Goal: Find specific page/section

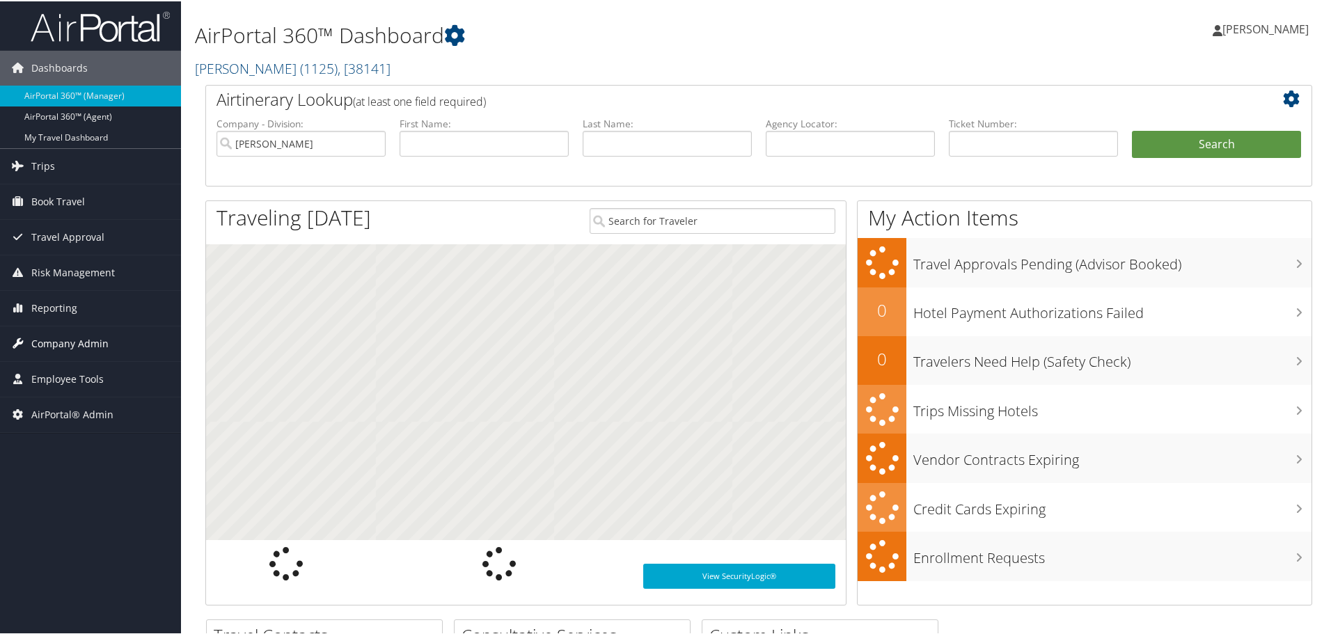
click at [62, 340] on span "Company Admin" at bounding box center [69, 342] width 77 height 35
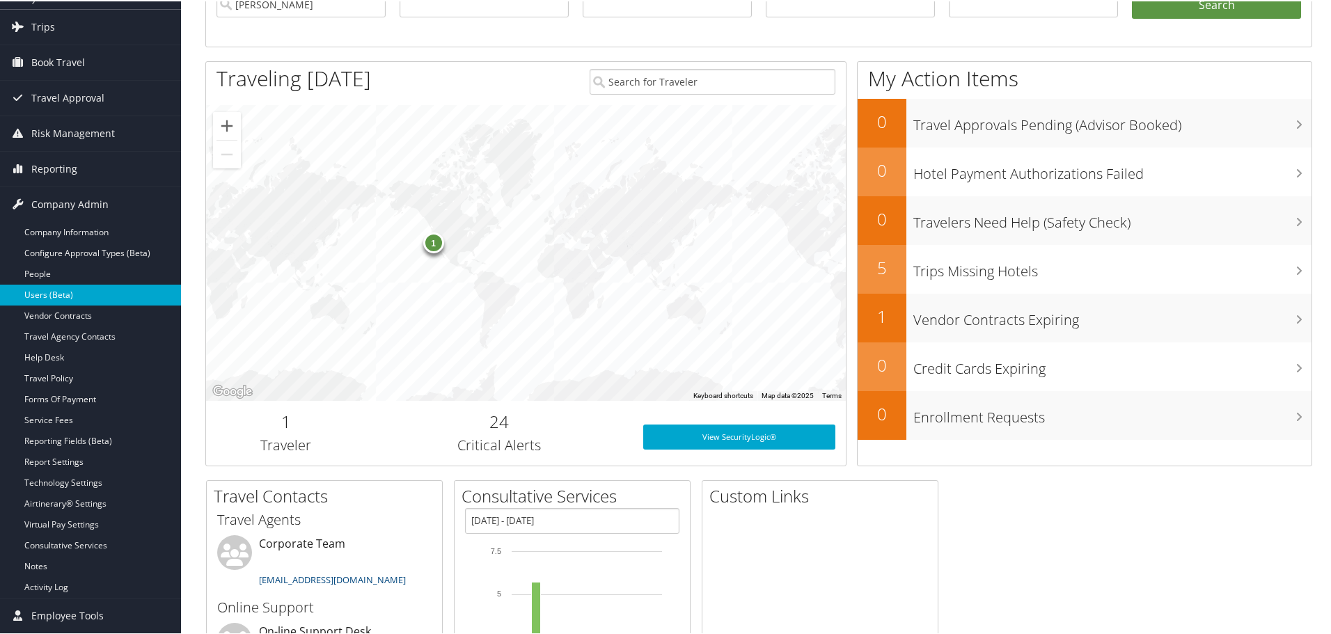
scroll to position [70, 0]
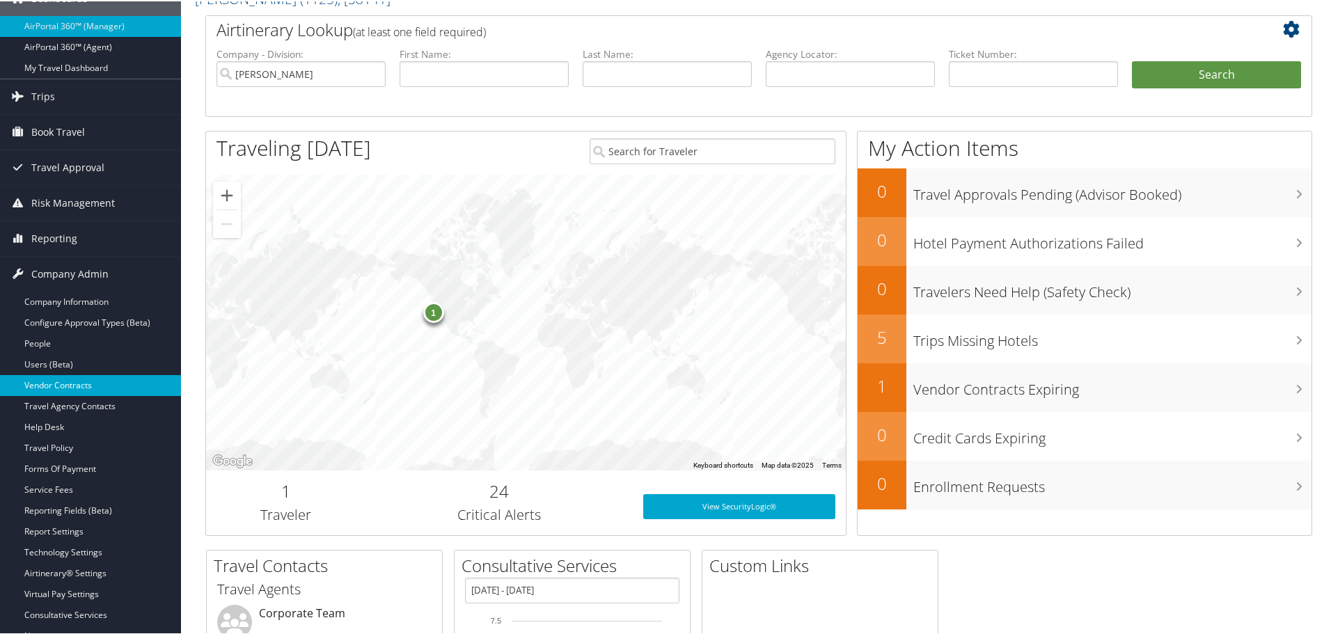
click at [75, 383] on link "Vendor Contracts" at bounding box center [90, 384] width 181 height 21
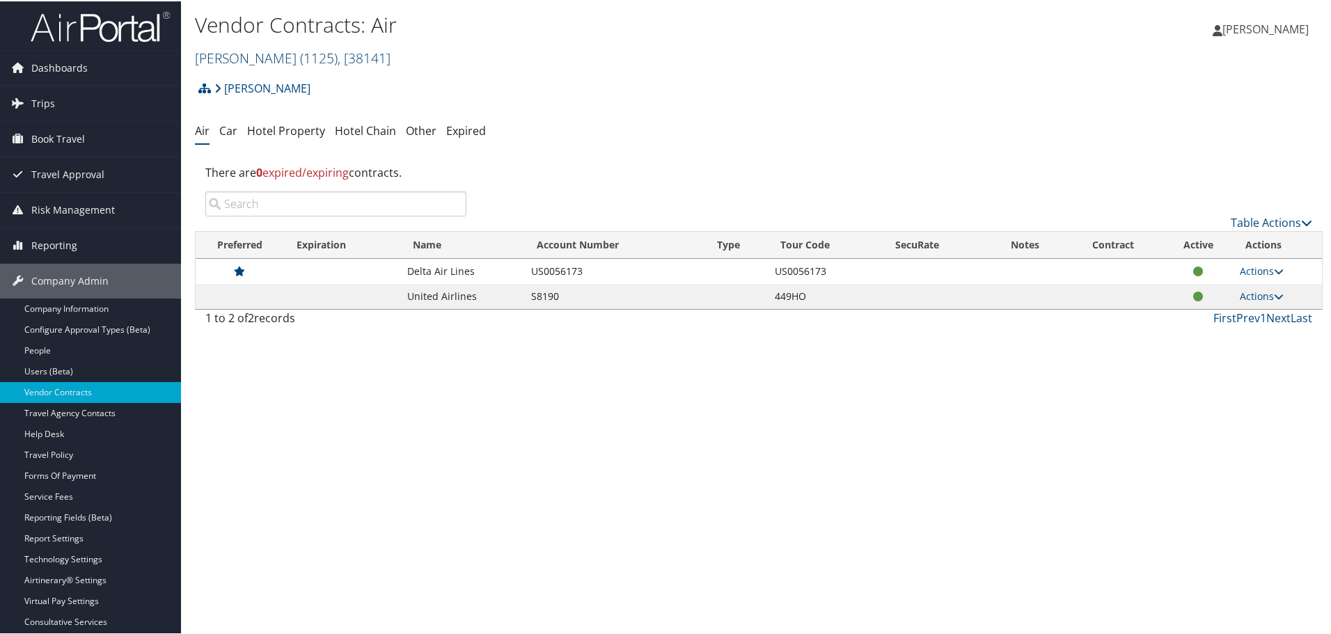
click at [300, 56] on span "( 1125 )" at bounding box center [319, 56] width 38 height 19
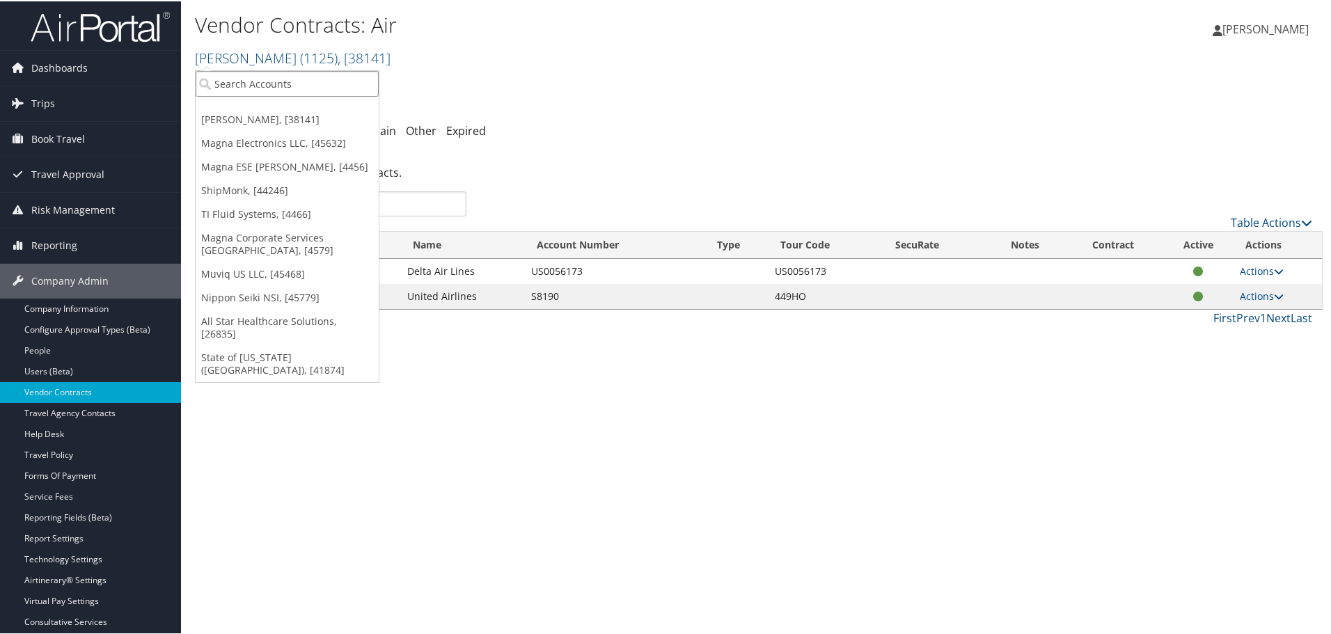
click at [265, 82] on input "search" at bounding box center [287, 83] width 183 height 26
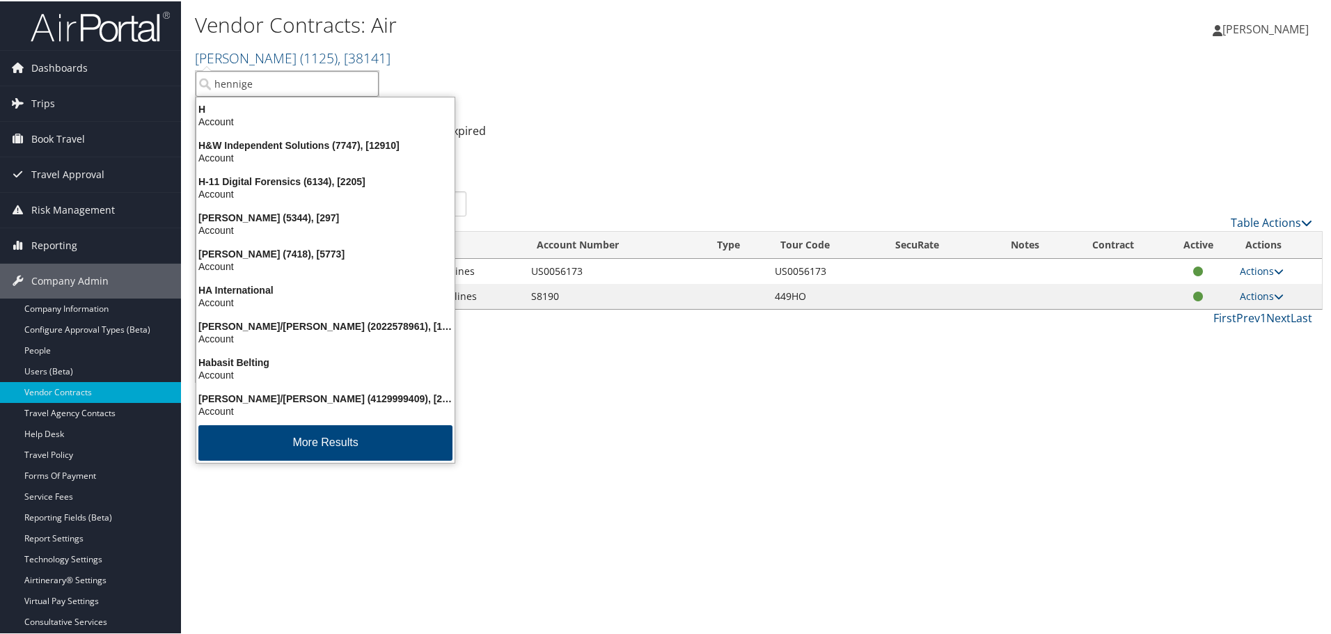
type input "henniges"
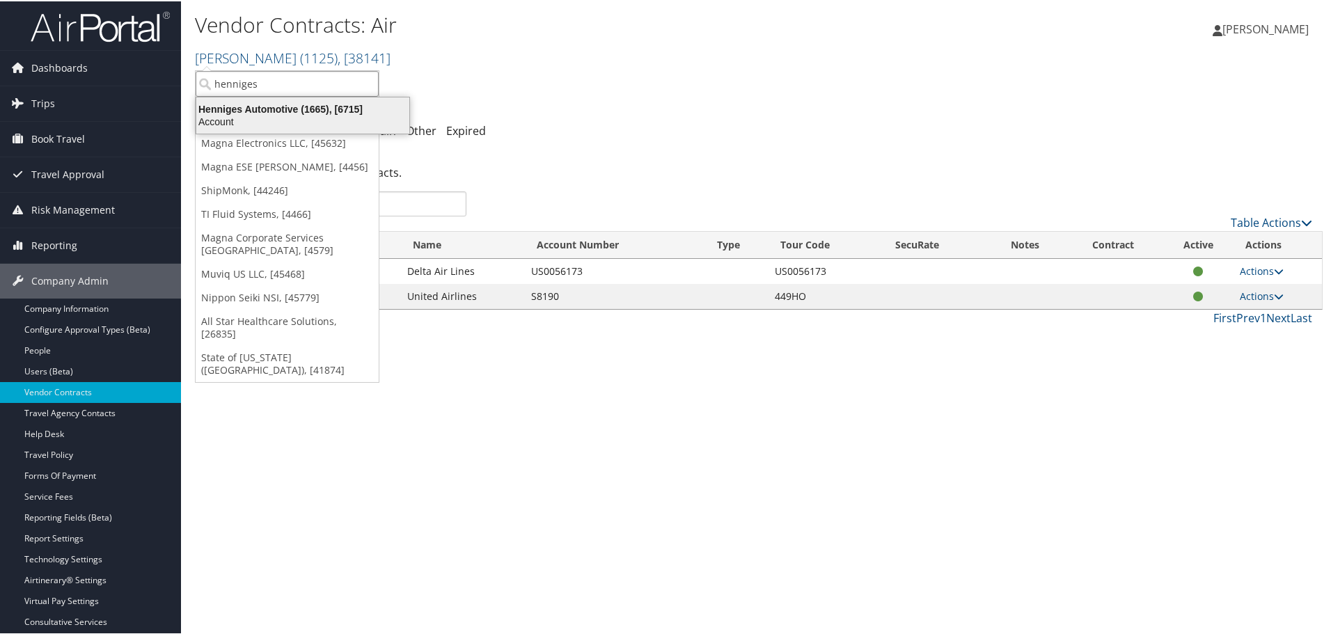
click at [258, 107] on div "Henniges Automotive (1665), [6715]" at bounding box center [303, 108] width 230 height 13
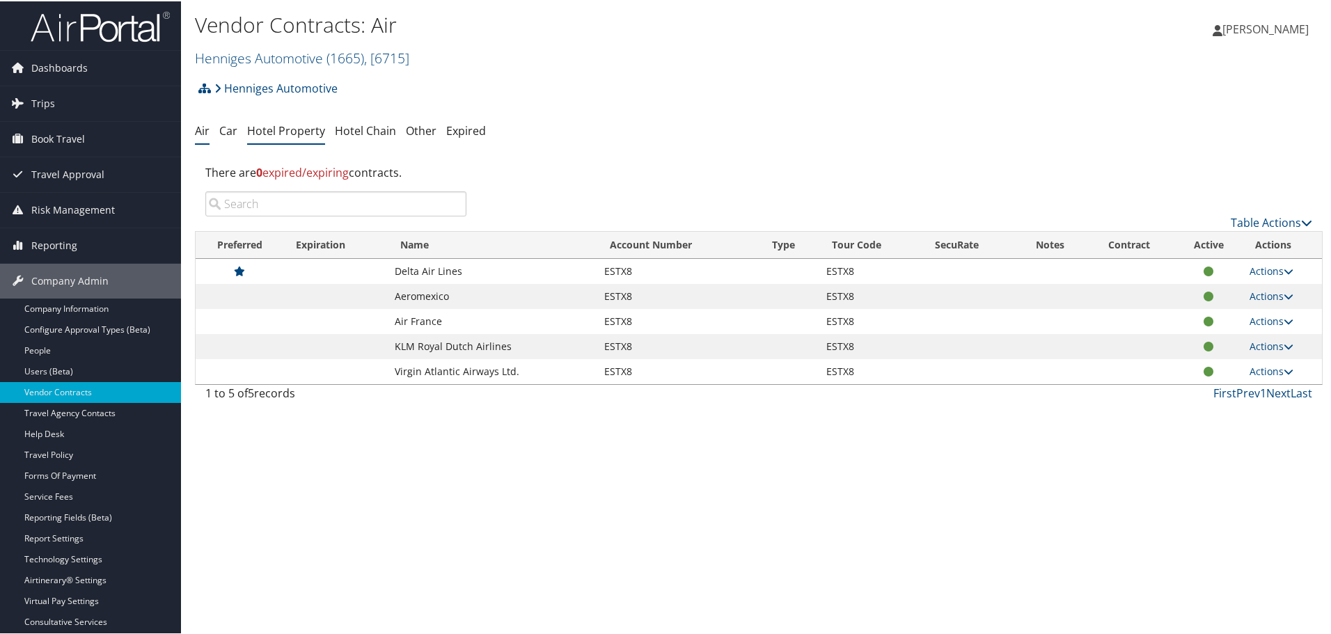
click at [287, 129] on link "Hotel Property" at bounding box center [286, 129] width 78 height 15
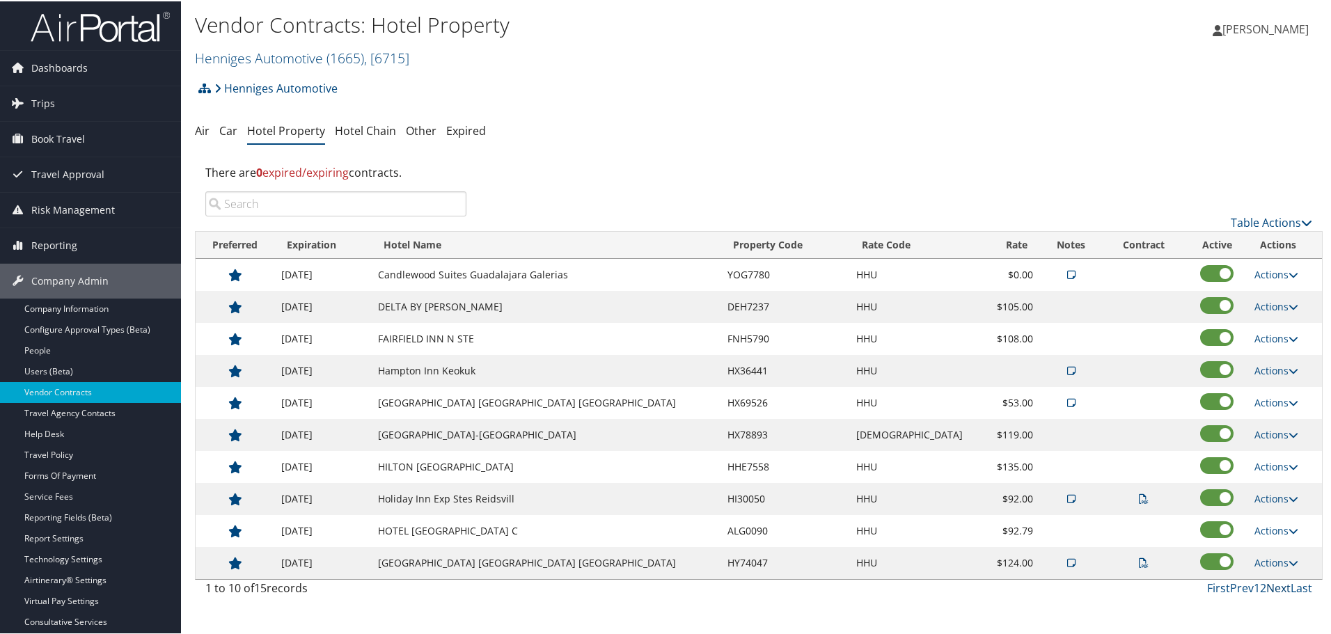
click at [1276, 590] on link "Next" at bounding box center [1278, 586] width 24 height 15
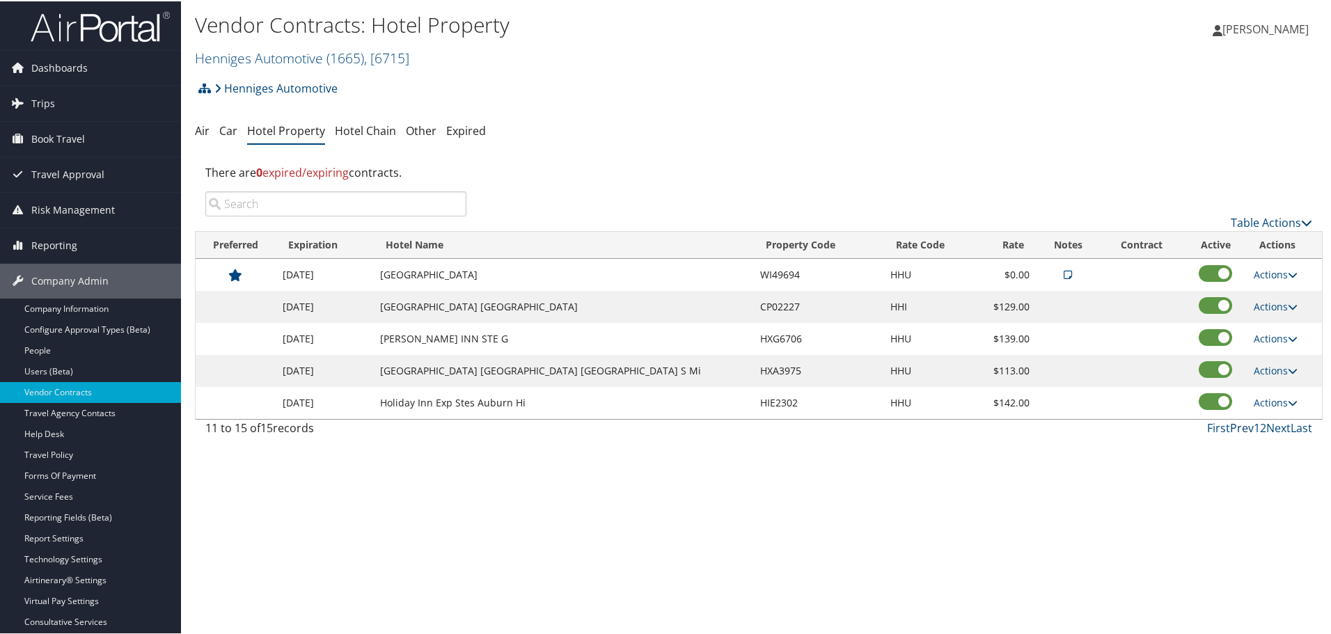
click at [1230, 425] on link "Prev" at bounding box center [1242, 426] width 24 height 15
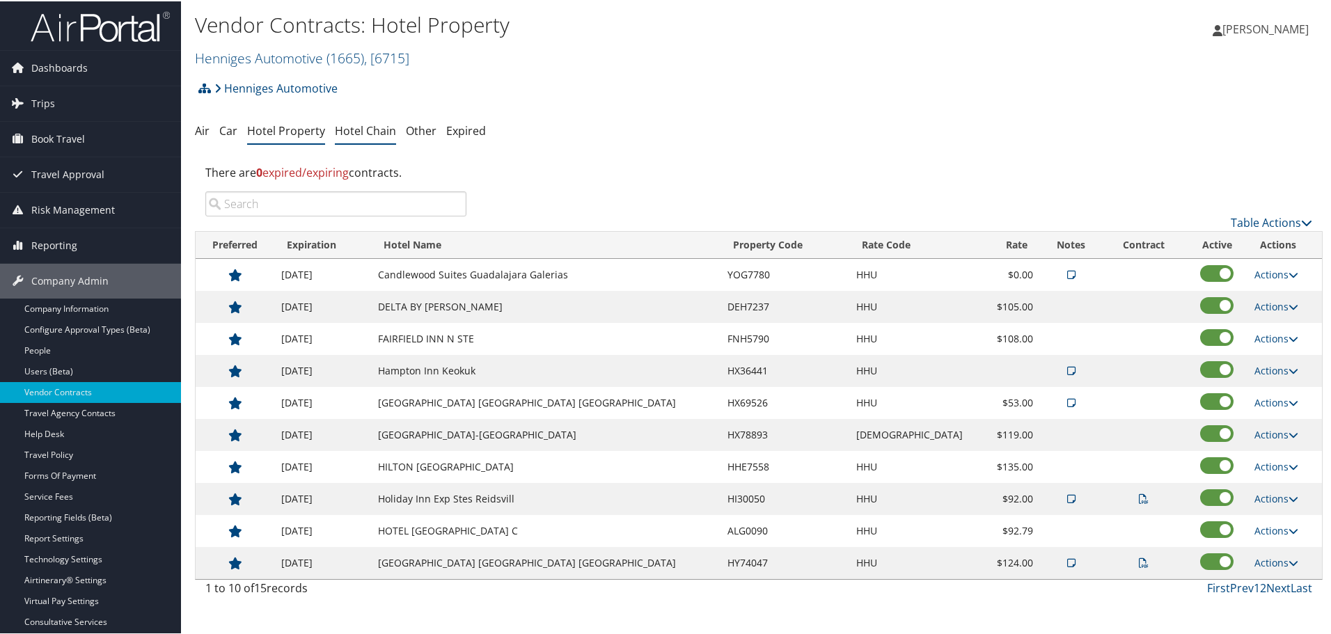
click at [366, 130] on link "Hotel Chain" at bounding box center [365, 129] width 61 height 15
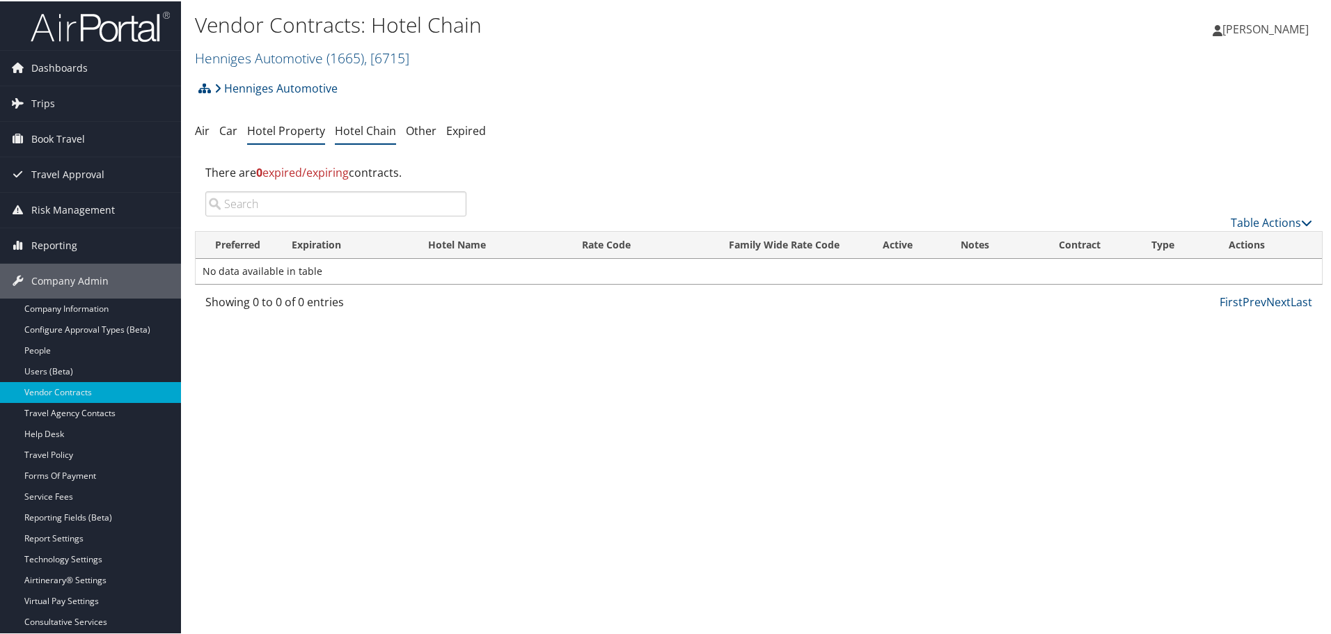
click at [276, 129] on link "Hotel Property" at bounding box center [286, 129] width 78 height 15
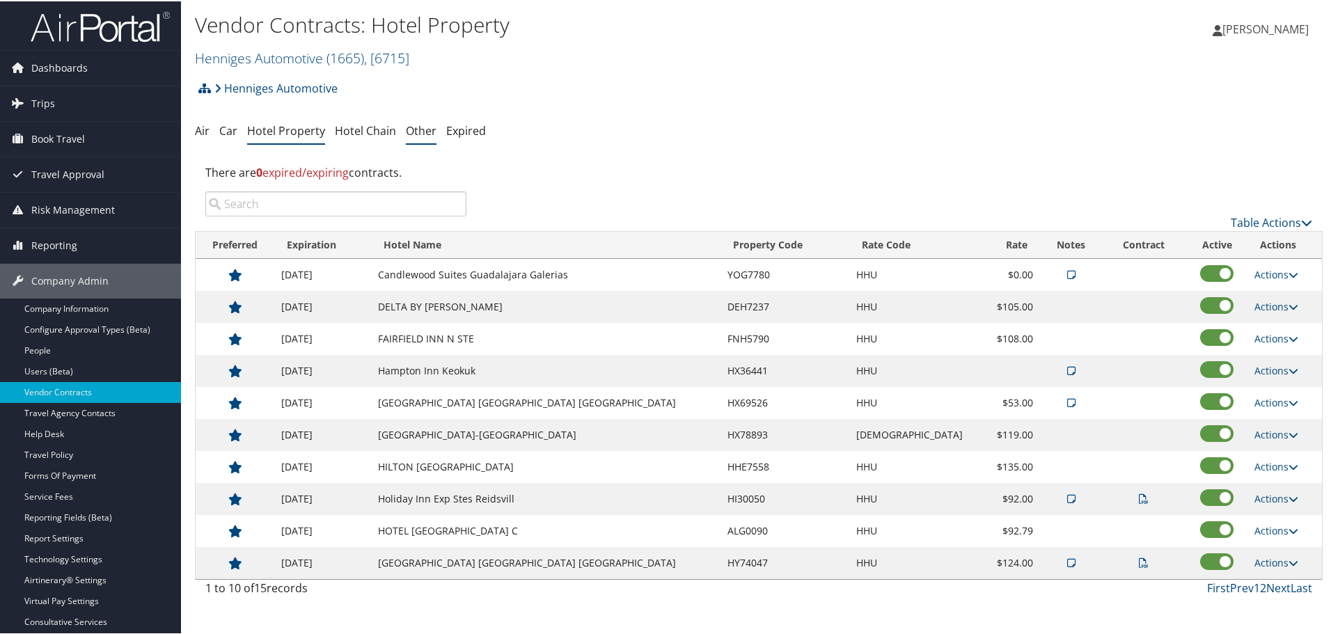
click at [415, 129] on link "Other" at bounding box center [421, 129] width 31 height 15
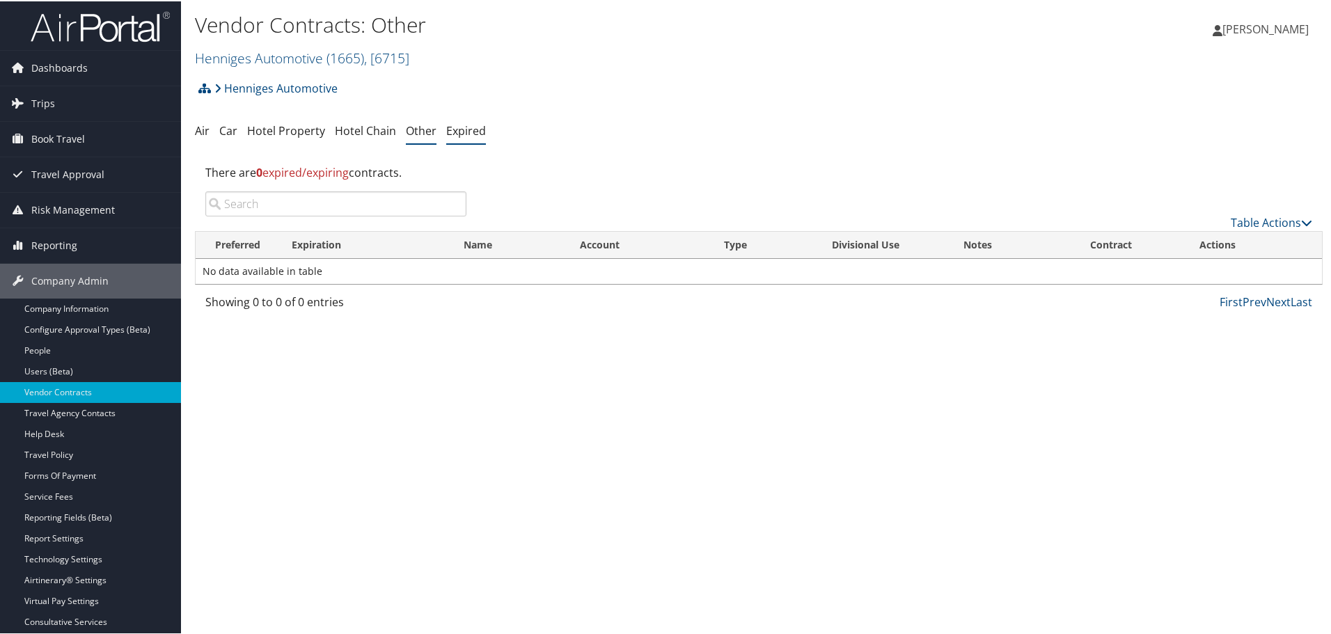
click at [457, 129] on link "Expired" at bounding box center [466, 129] width 40 height 15
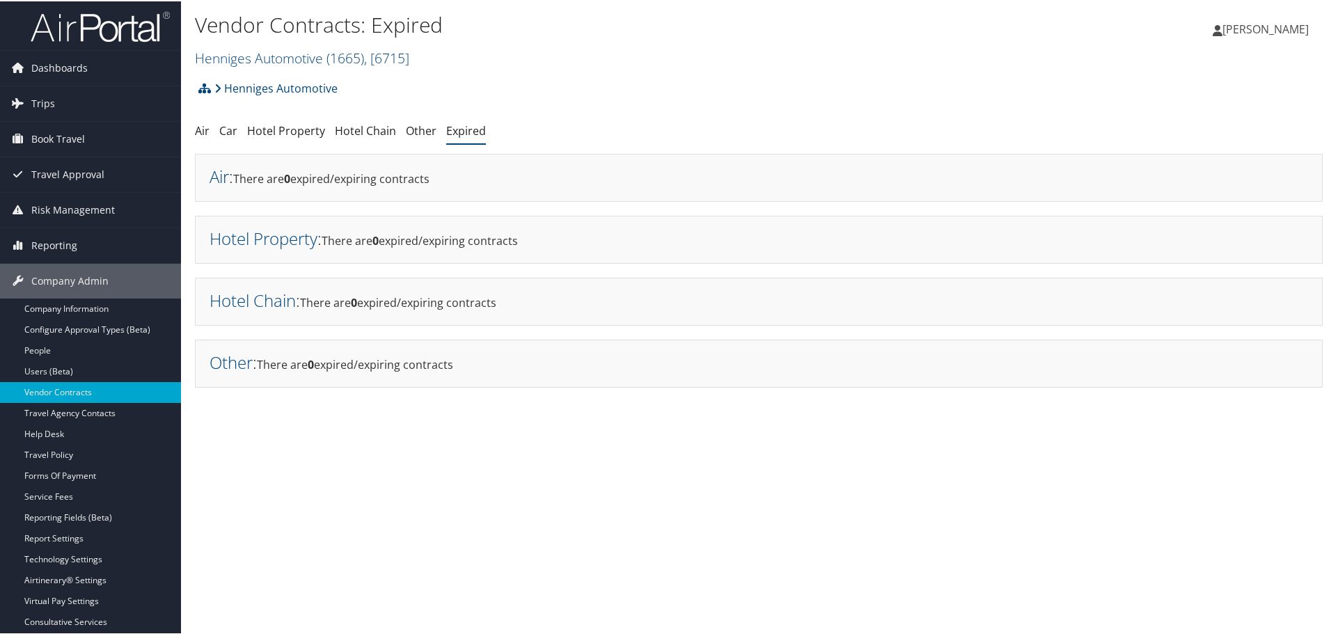
click at [102, 22] on img at bounding box center [100, 25] width 139 height 33
